Goal: Task Accomplishment & Management: Manage account settings

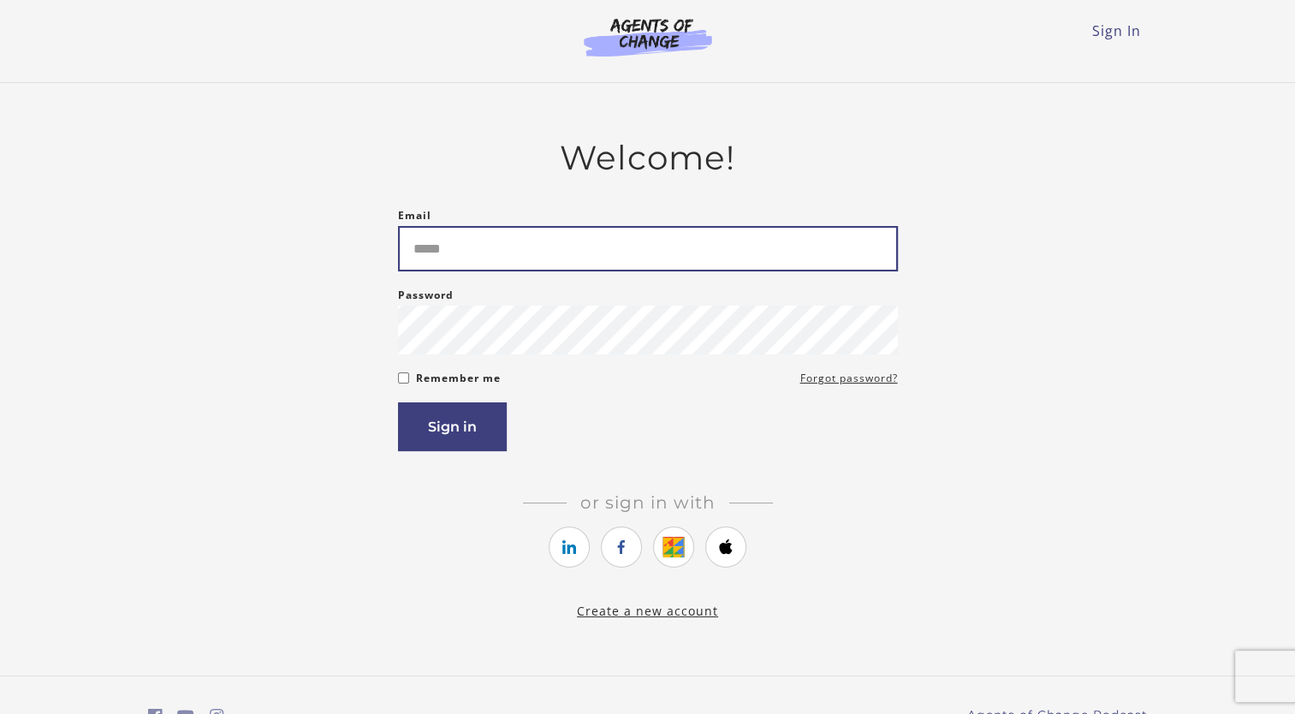
click at [534, 243] on input "Email" at bounding box center [648, 248] width 500 height 45
type input "**********"
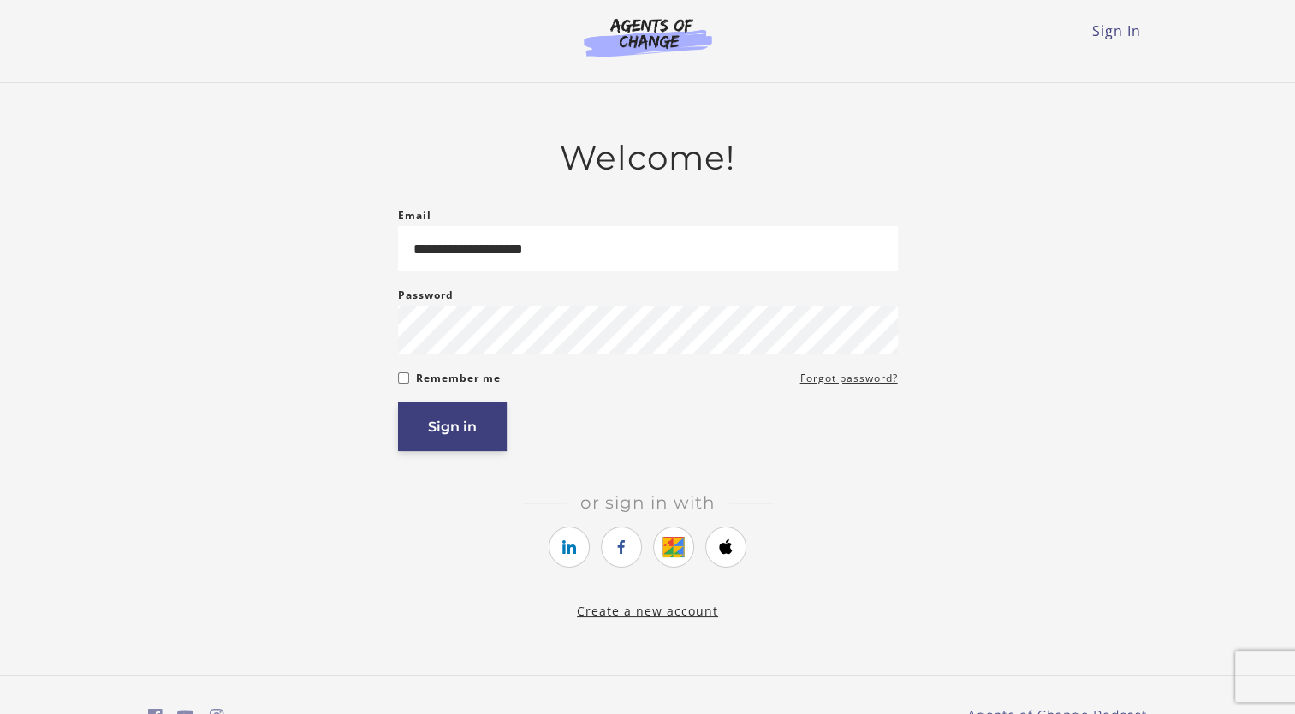
click at [442, 429] on button "Sign in" at bounding box center [452, 426] width 109 height 49
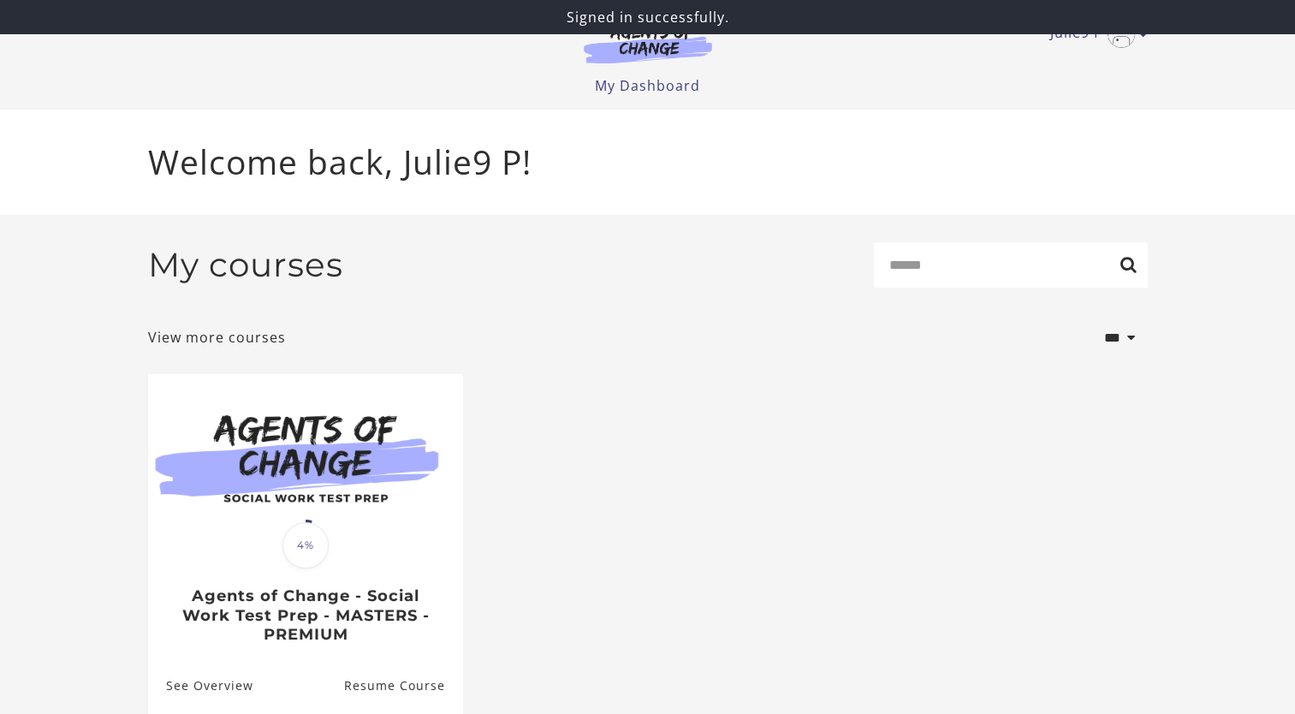
scroll to position [72, 0]
